Goal: Task Accomplishment & Management: Complete application form

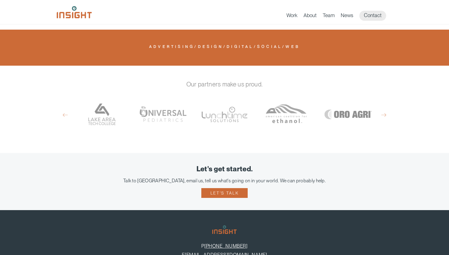
scroll to position [401, 0]
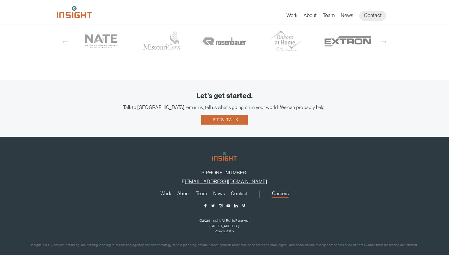
click at [277, 191] on link "Careers" at bounding box center [280, 194] width 16 height 7
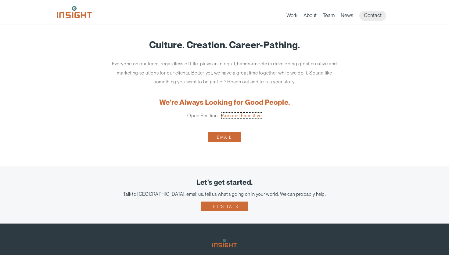
click at [250, 116] on link "Account Executive" at bounding box center [242, 116] width 40 height 6
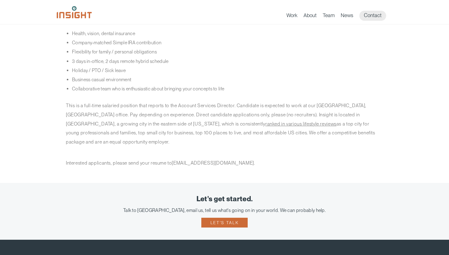
scroll to position [415, 0]
